Goal: Task Accomplishment & Management: Complete application form

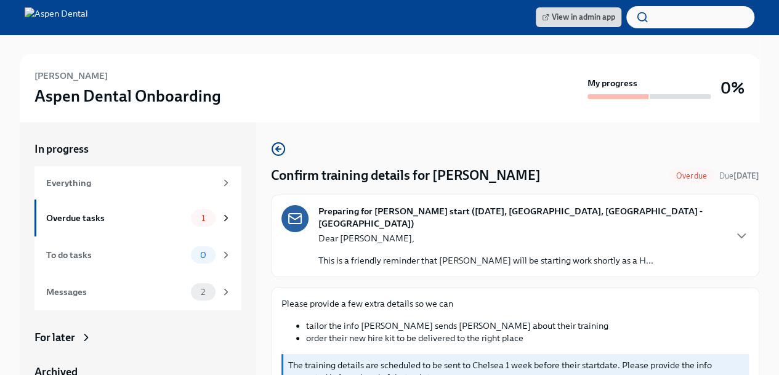
drag, startPoint x: 778, startPoint y: 143, endPoint x: 787, endPoint y: 189, distance: 47.1
click at [779, 189] on html "View in admin app [PERSON_NAME] Aspen Dental Onboarding My progress 0% In progr…" at bounding box center [389, 204] width 779 height 409
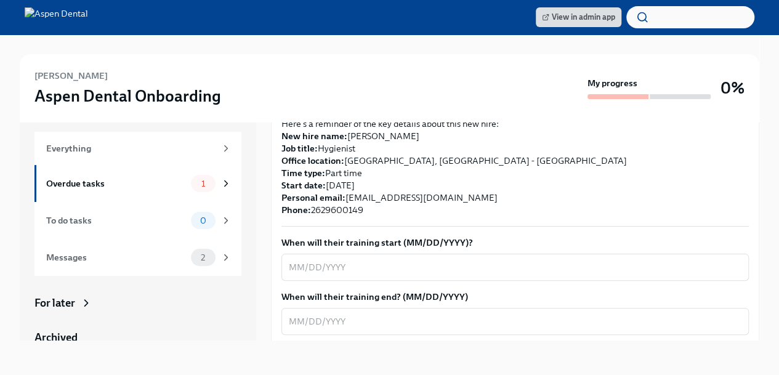
scroll to position [308, 0]
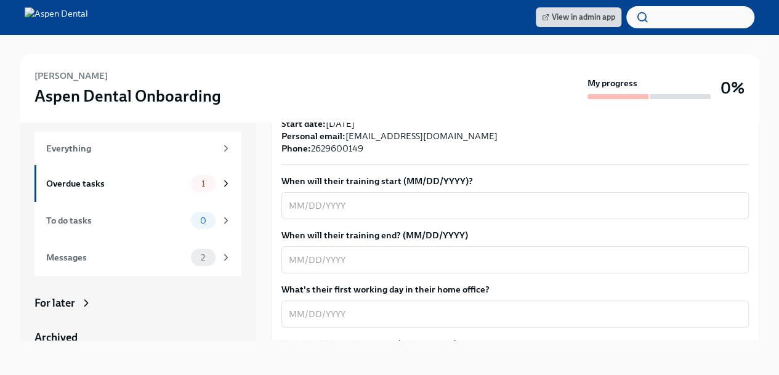
click at [385, 198] on textarea "When will their training start (MM/DD/YYYY)?" at bounding box center [515, 205] width 452 height 15
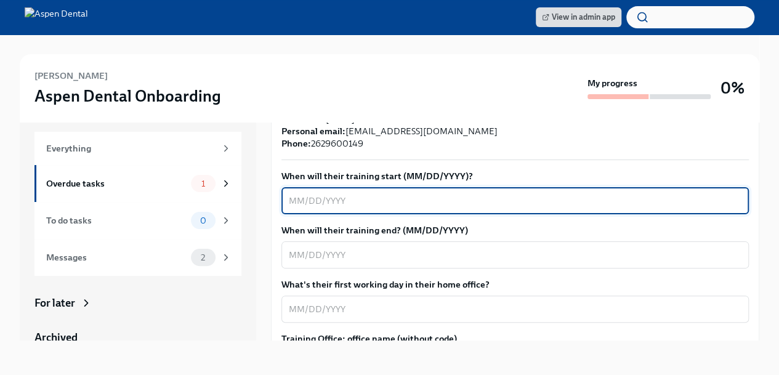
scroll to position [332, 0]
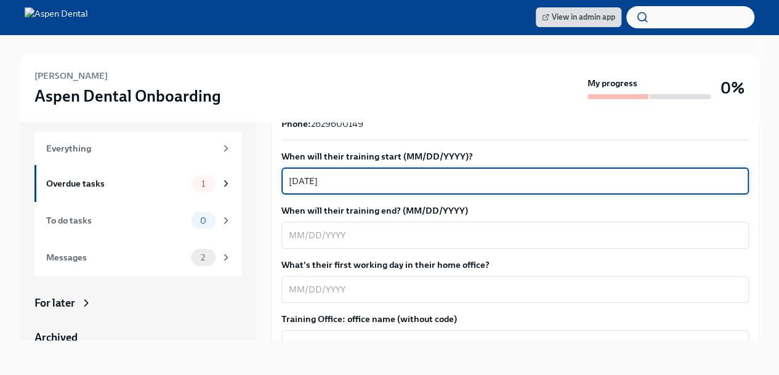
type textarea "[DATE]"
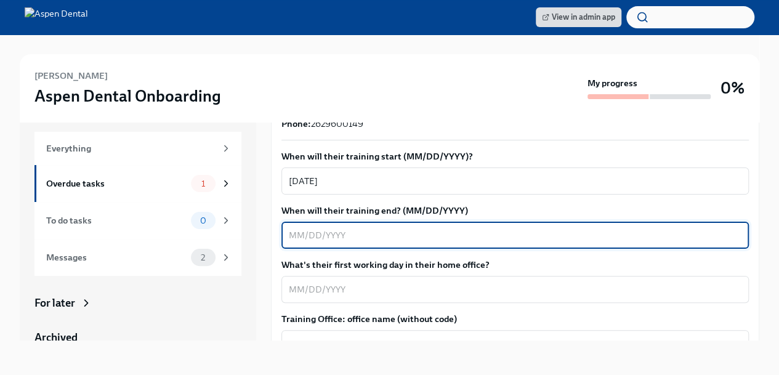
click at [357, 228] on textarea "When will their training end? (MM/DD/YYYY)" at bounding box center [515, 235] width 452 height 15
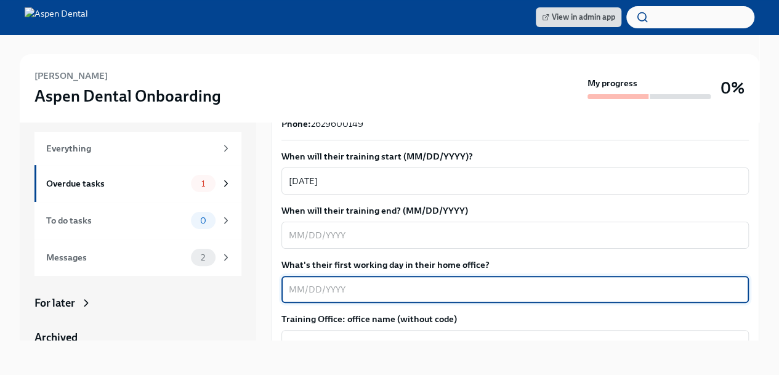
click at [413, 282] on textarea "What's their first working day in their home office?" at bounding box center [515, 289] width 452 height 15
type textarea "[DATE]"
click at [360, 228] on textarea "When will their training end? (MM/DD/YYYY)" at bounding box center [515, 235] width 452 height 15
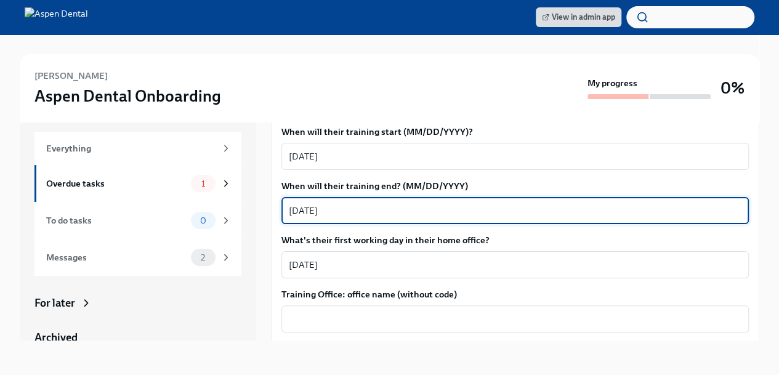
scroll to position [394, 0]
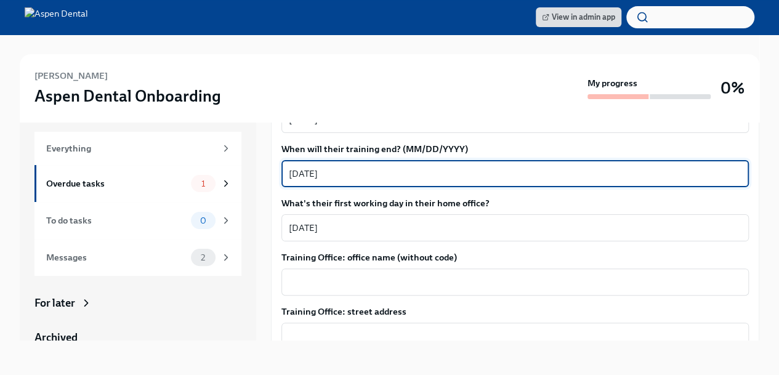
type textarea "[DATE]"
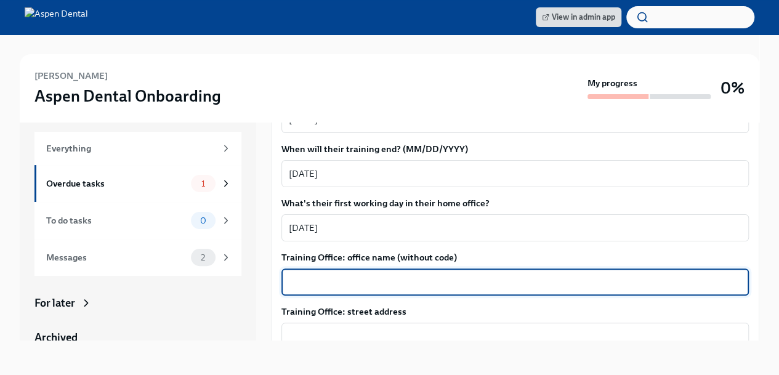
click at [356, 275] on textarea "Training Office: office name (without code)" at bounding box center [515, 282] width 452 height 15
click at [350, 275] on textarea "Training Office: office name (without code)" at bounding box center [515, 282] width 452 height 15
type textarea "Brookfield"
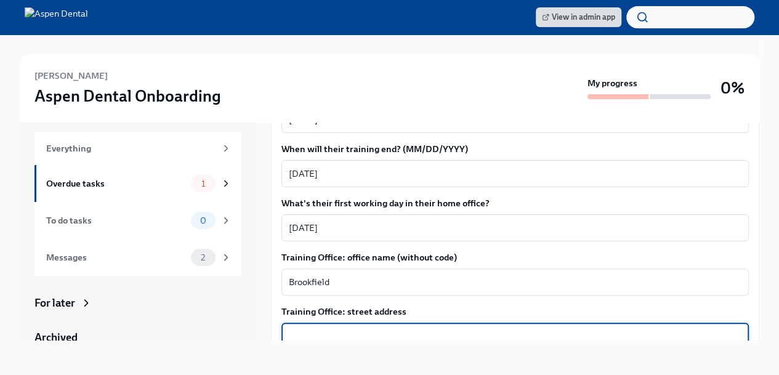
click at [355, 329] on textarea "Training Office: street address" at bounding box center [515, 336] width 452 height 15
paste textarea "[STREET_ADDRESS]"
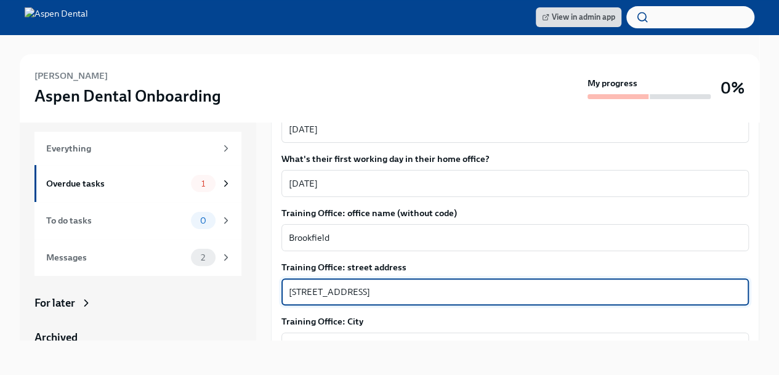
scroll to position [456, 0]
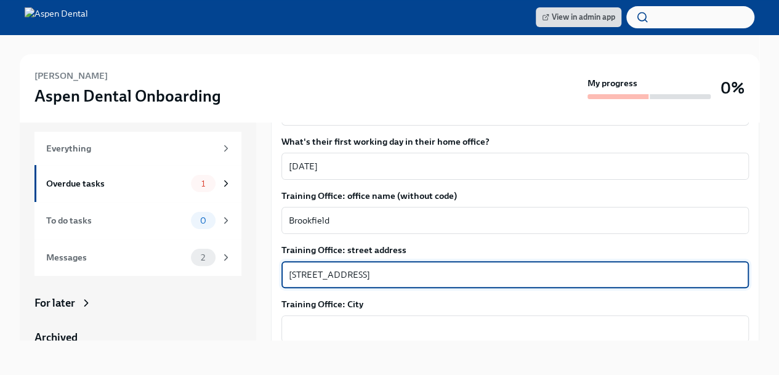
type textarea "[STREET_ADDRESS]"
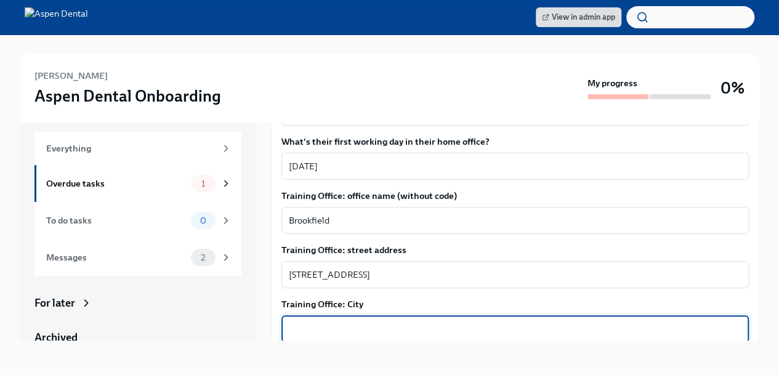
click at [398, 321] on textarea "Training Office: City" at bounding box center [515, 328] width 452 height 15
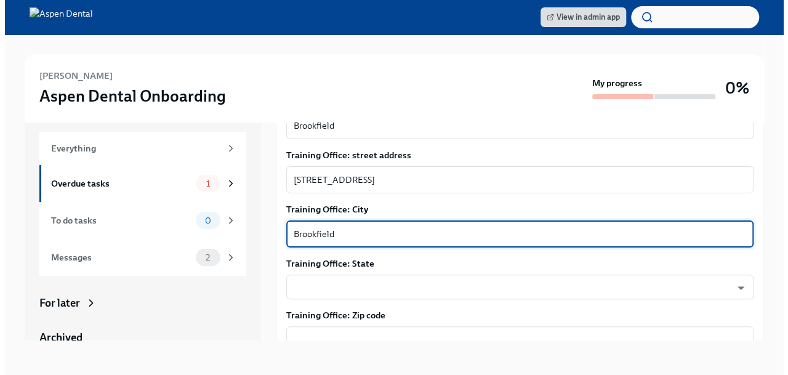
scroll to position [579, 0]
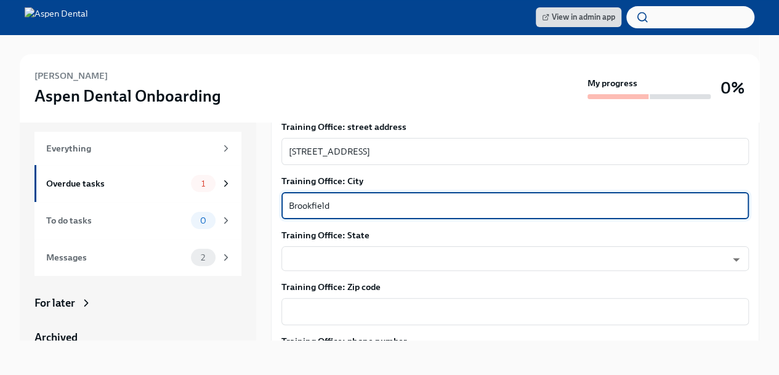
type textarea "Brookfield"
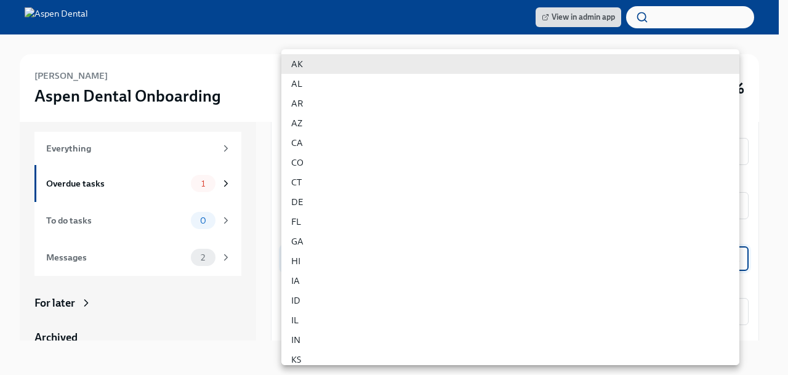
click at [402, 247] on body "View in admin app [PERSON_NAME] Aspen Dental Onboarding My progress 0% In progr…" at bounding box center [394, 170] width 788 height 409
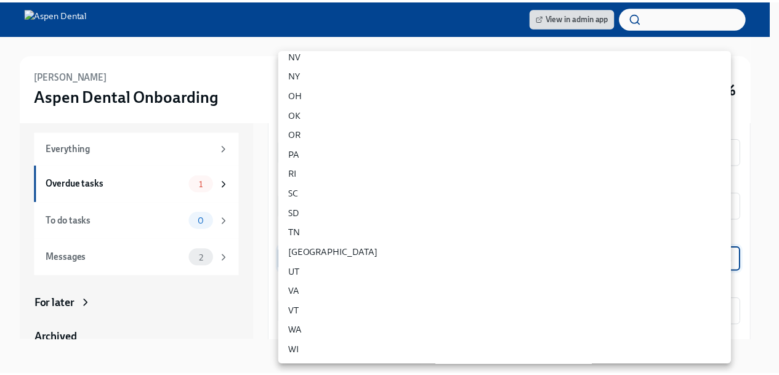
scroll to position [678, 0]
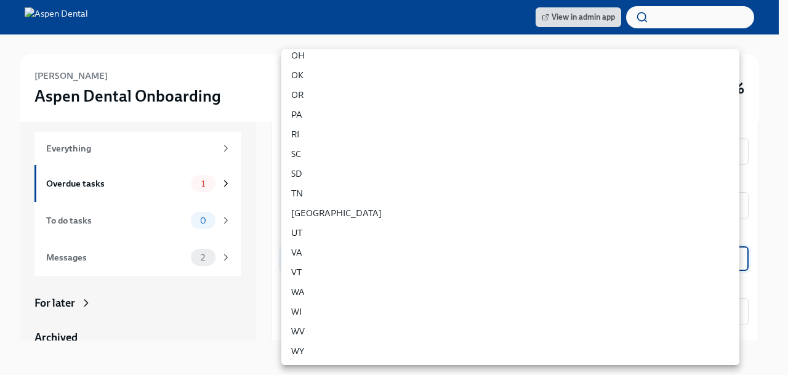
click at [318, 308] on li "WI" at bounding box center [510, 312] width 458 height 20
type input "vAMdF2BSm"
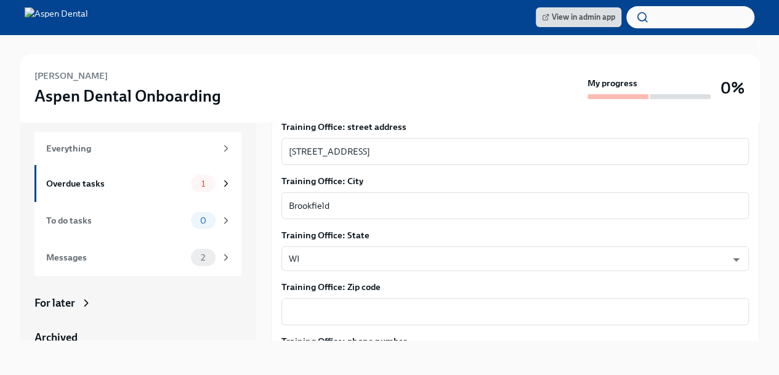
click at [374, 307] on div "x ​" at bounding box center [514, 311] width 467 height 27
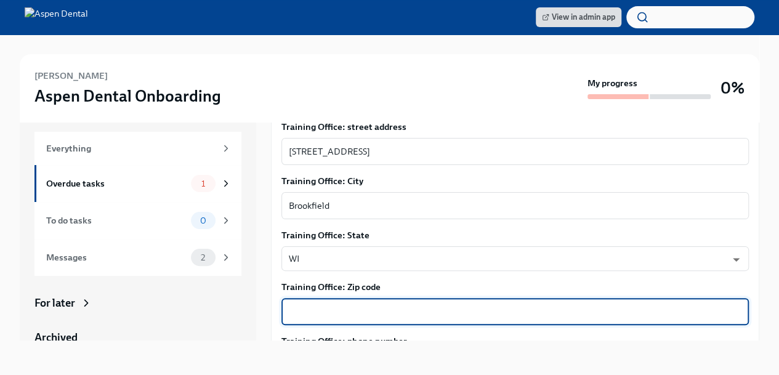
paste textarea "53005"
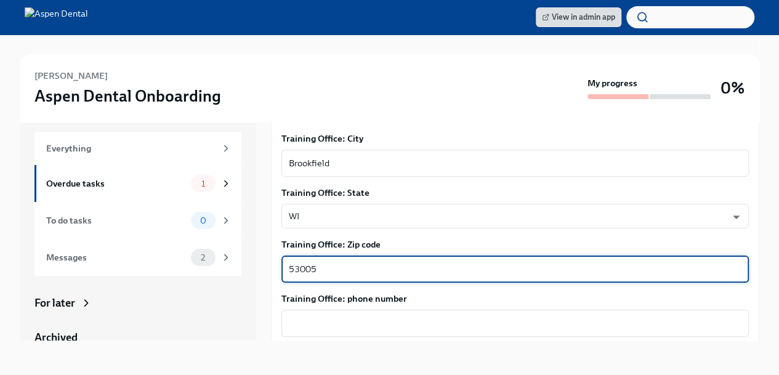
scroll to position [640, 0]
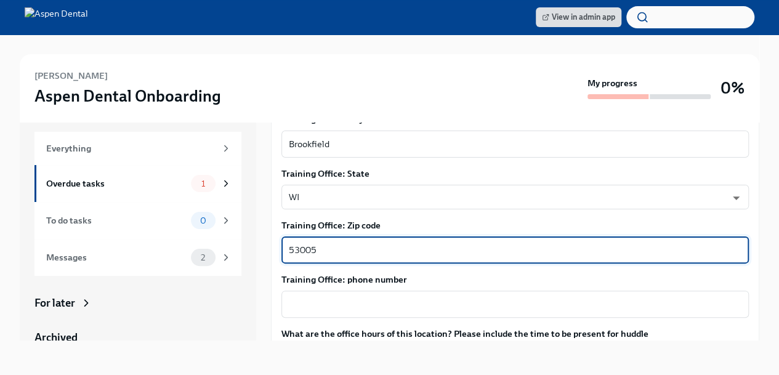
type textarea "53005"
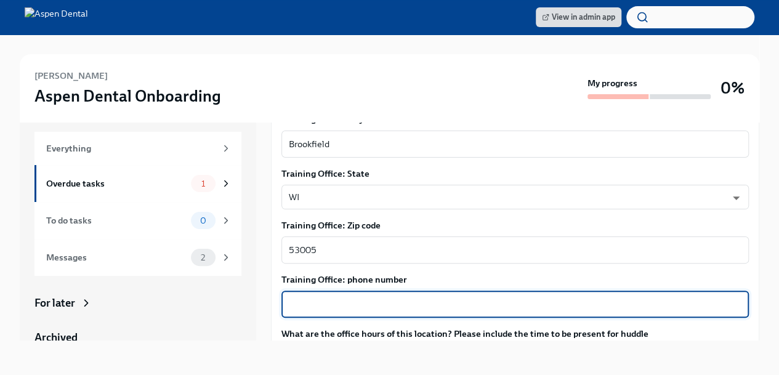
paste textarea "[PHONE_NUMBER]"
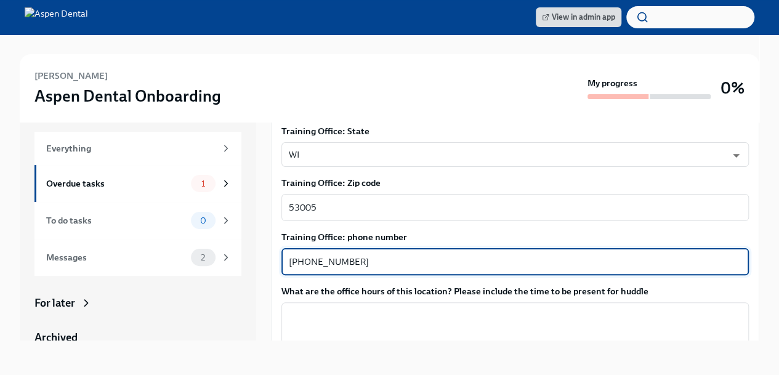
scroll to position [702, 0]
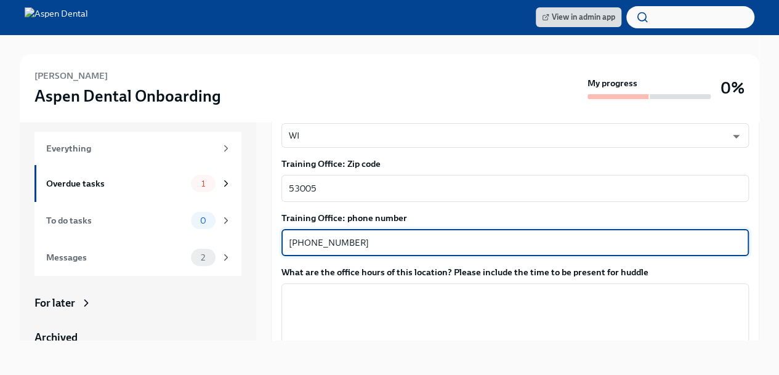
type textarea "[PHONE_NUMBER]"
click at [442, 294] on textarea "What are the office hours of this location? Please include the time to be prese…" at bounding box center [515, 318] width 452 height 59
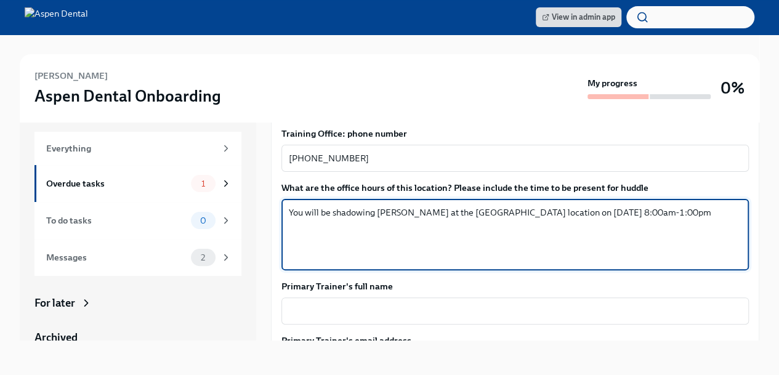
scroll to position [825, 0]
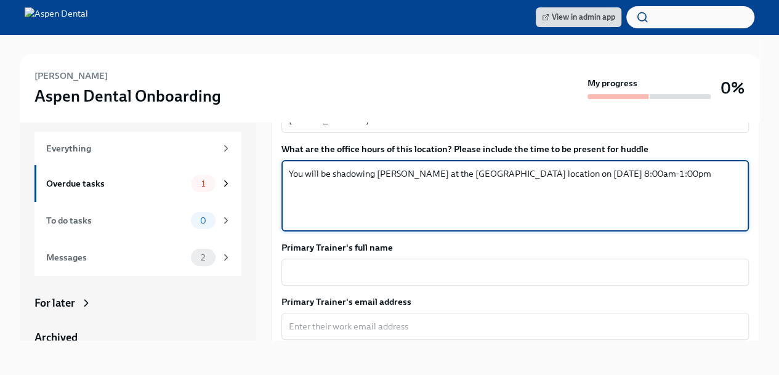
type textarea "You will be shadowing [PERSON_NAME] at the [GEOGRAPHIC_DATA] location on [DATE]…"
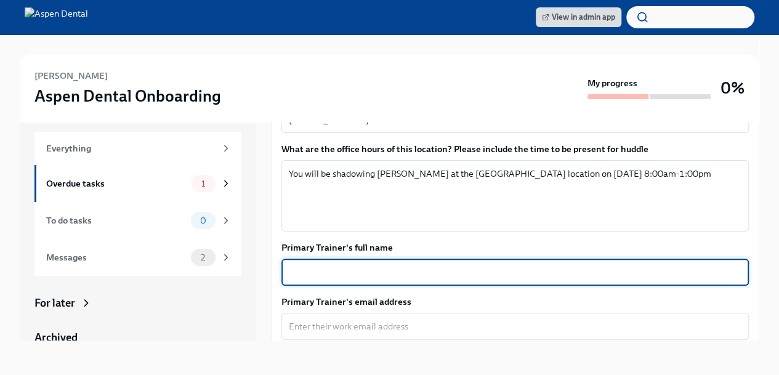
click at [431, 265] on textarea "Primary Trainer's full name" at bounding box center [515, 272] width 452 height 15
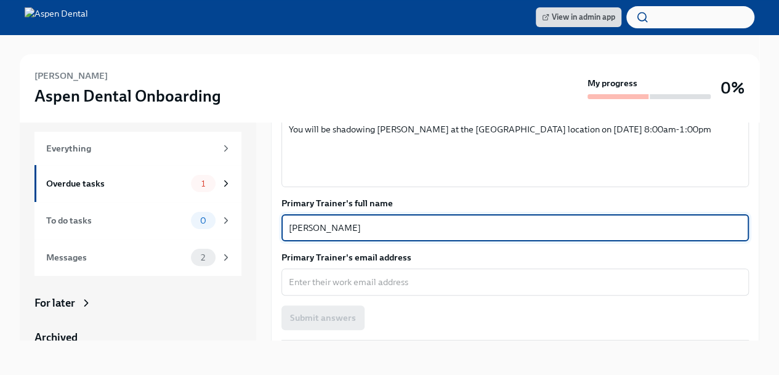
scroll to position [886, 0]
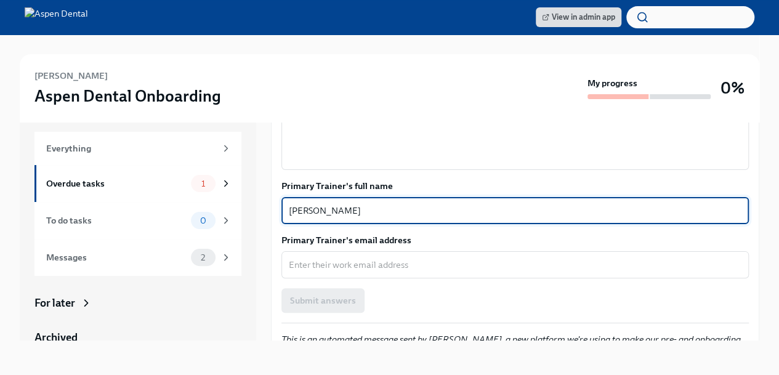
type textarea "[PERSON_NAME]"
click at [362, 257] on textarea "Primary Trainer's email address" at bounding box center [515, 264] width 452 height 15
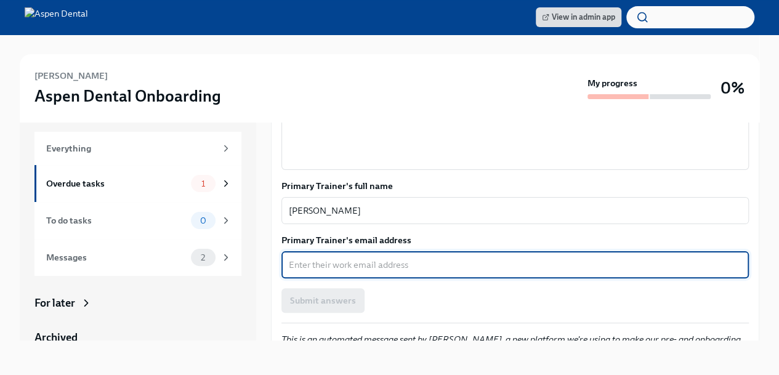
paste textarea "[EMAIL_ADDRESS][DOMAIN_NAME]"
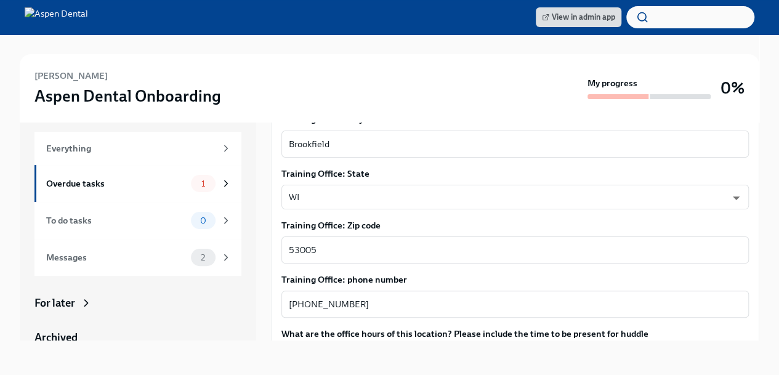
scroll to position [702, 0]
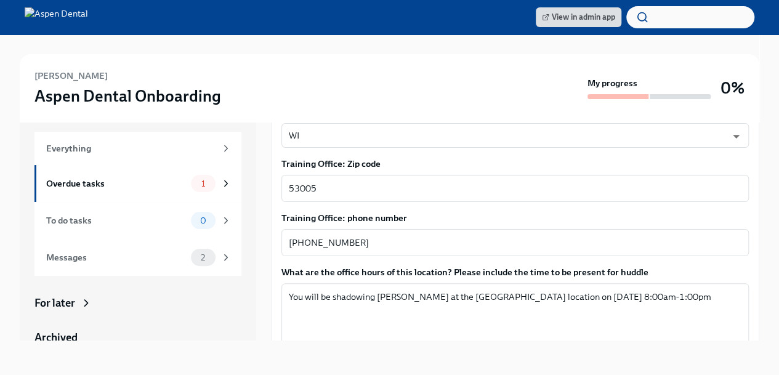
type textarea "[EMAIL_ADDRESS][DOMAIN_NAME]"
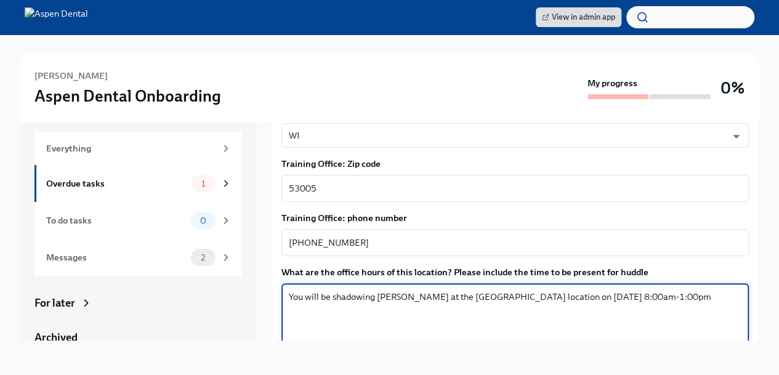
click at [320, 289] on textarea "You will be shadowing [PERSON_NAME] at the [GEOGRAPHIC_DATA] location on [DATE]…" at bounding box center [515, 318] width 452 height 59
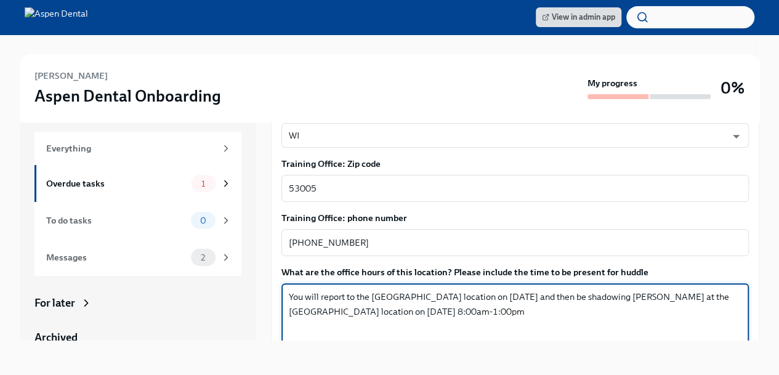
click at [611, 289] on textarea "You will report to the [GEOGRAPHIC_DATA] location on [DATE] and then be shadowi…" at bounding box center [515, 318] width 452 height 59
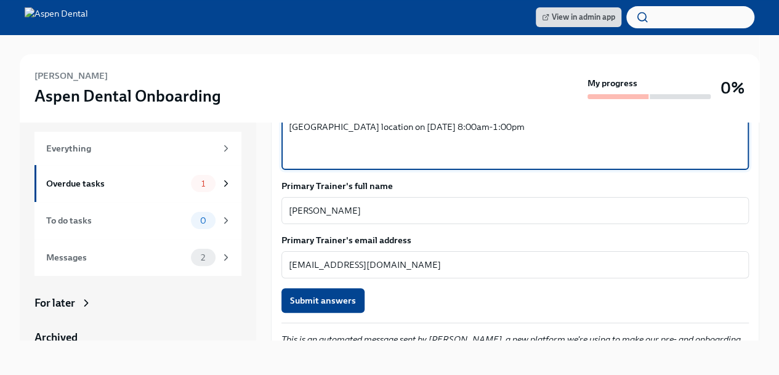
scroll to position [913, 0]
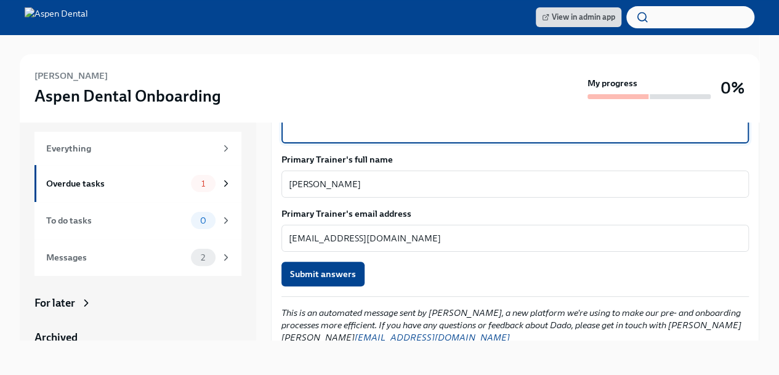
type textarea "You will report to the [GEOGRAPHIC_DATA] location on [DATE] and then shadow [PE…"
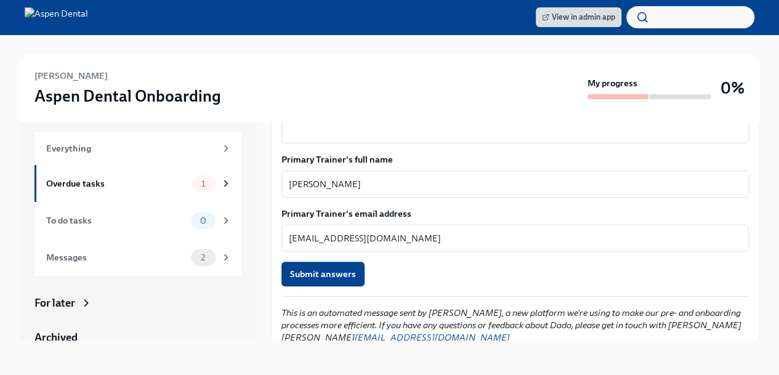
click at [327, 268] on span "Submit answers" at bounding box center [323, 274] width 66 height 12
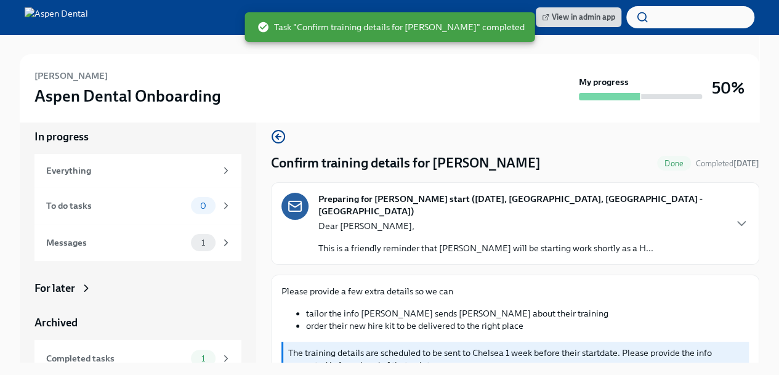
scroll to position [0, 0]
